Goal: Communication & Community: Answer question/provide support

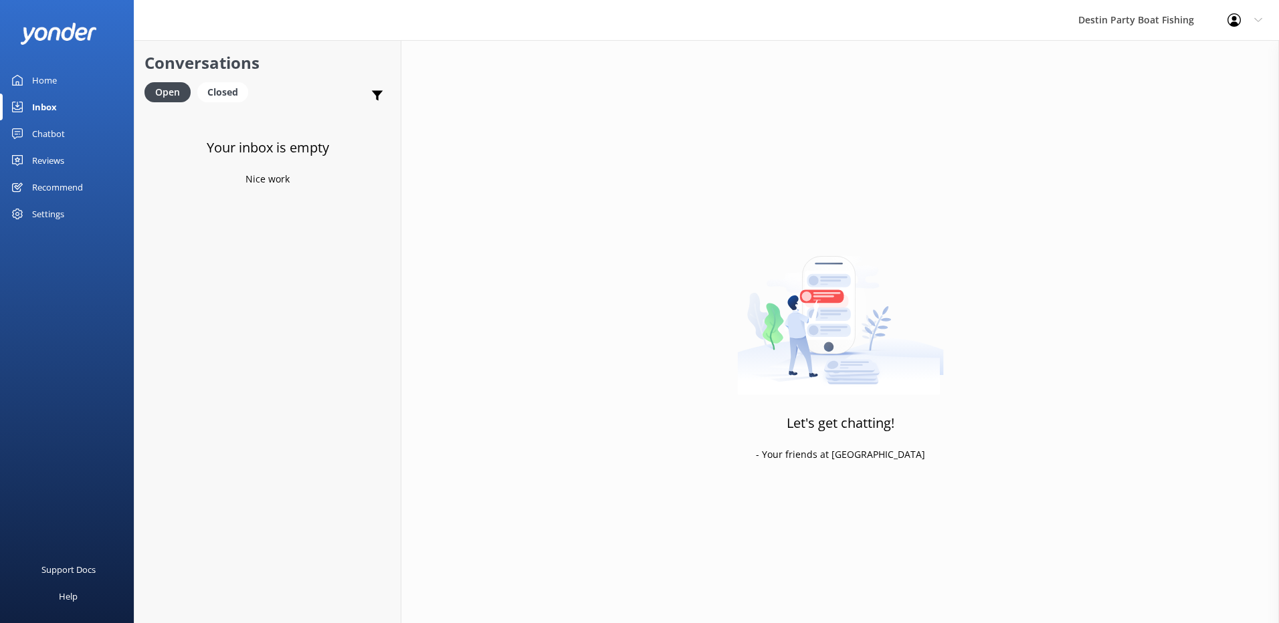
click at [45, 109] on div "Inbox" at bounding box center [44, 107] width 25 height 27
click at [41, 103] on div "Inbox" at bounding box center [44, 107] width 25 height 27
click at [24, 82] on link "Home" at bounding box center [67, 80] width 134 height 27
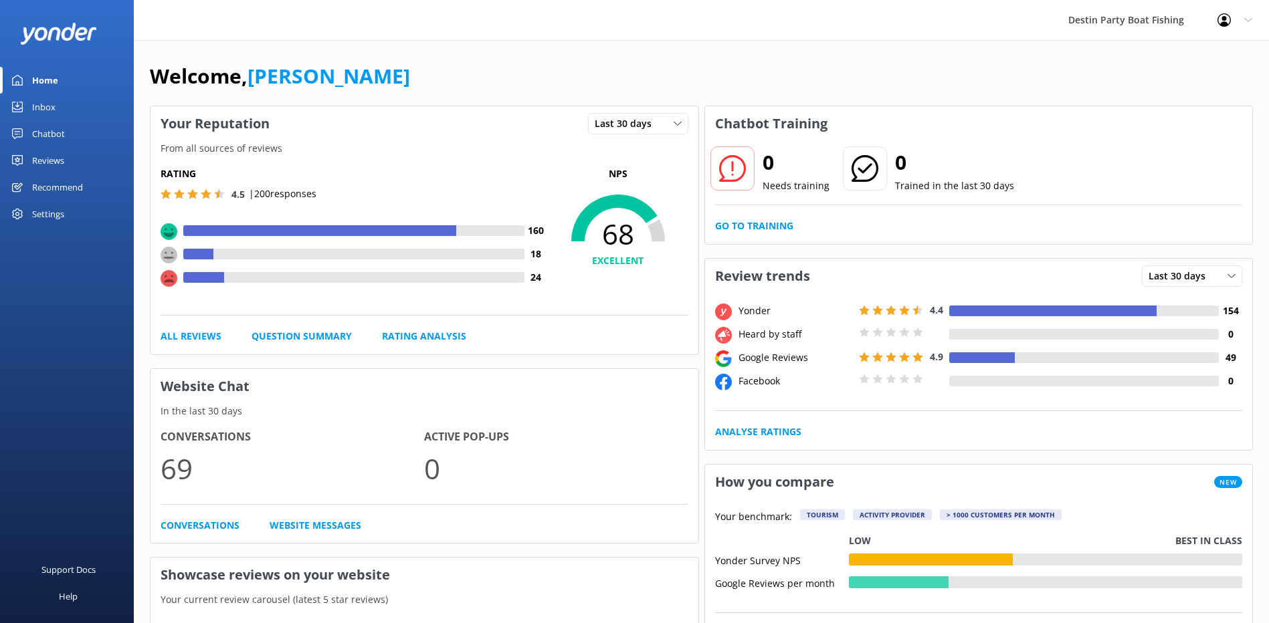
click at [47, 103] on div "Inbox" at bounding box center [43, 107] width 23 height 27
